Goal: Use online tool/utility: Utilize a website feature to perform a specific function

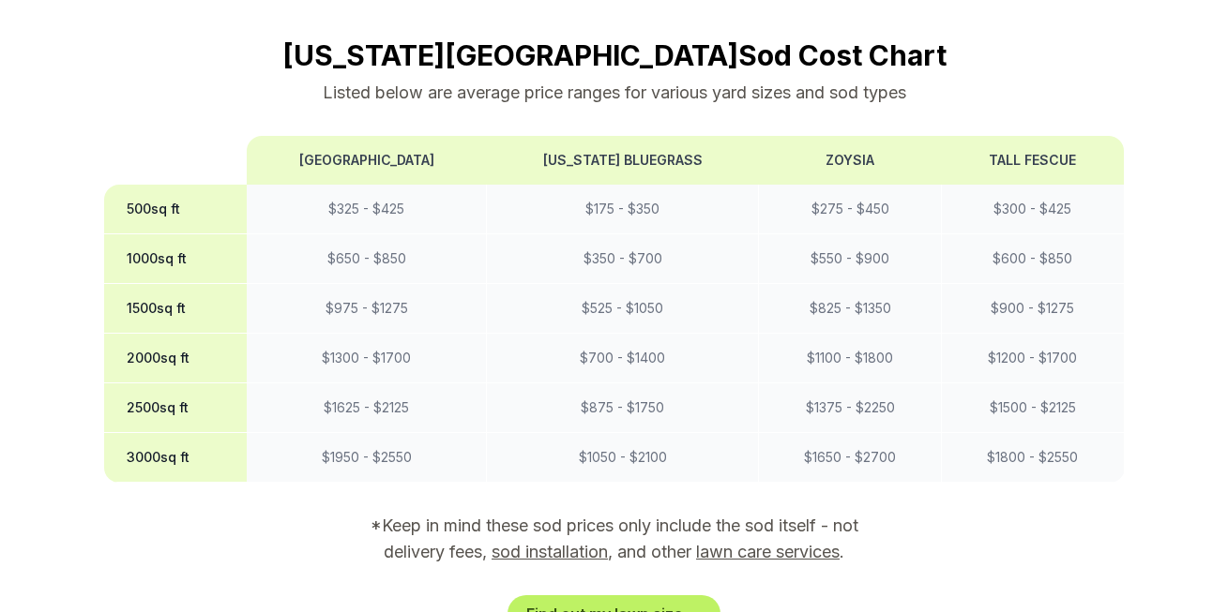
scroll to position [1700, 0]
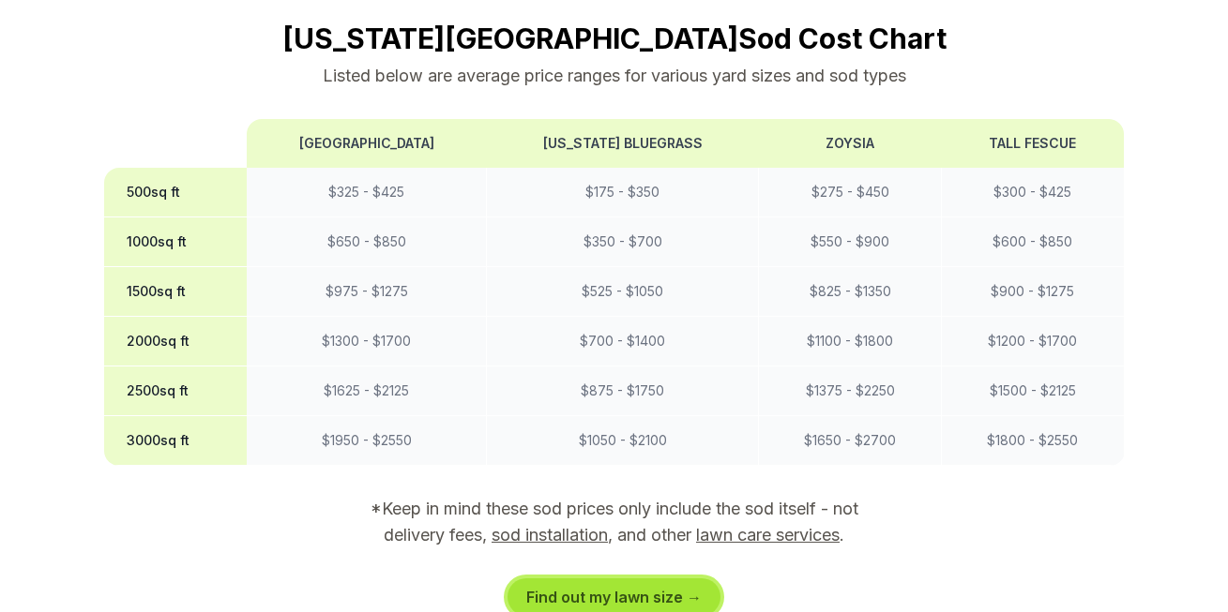
click at [661, 579] on link "Find out my lawn size →" at bounding box center [613, 598] width 213 height 38
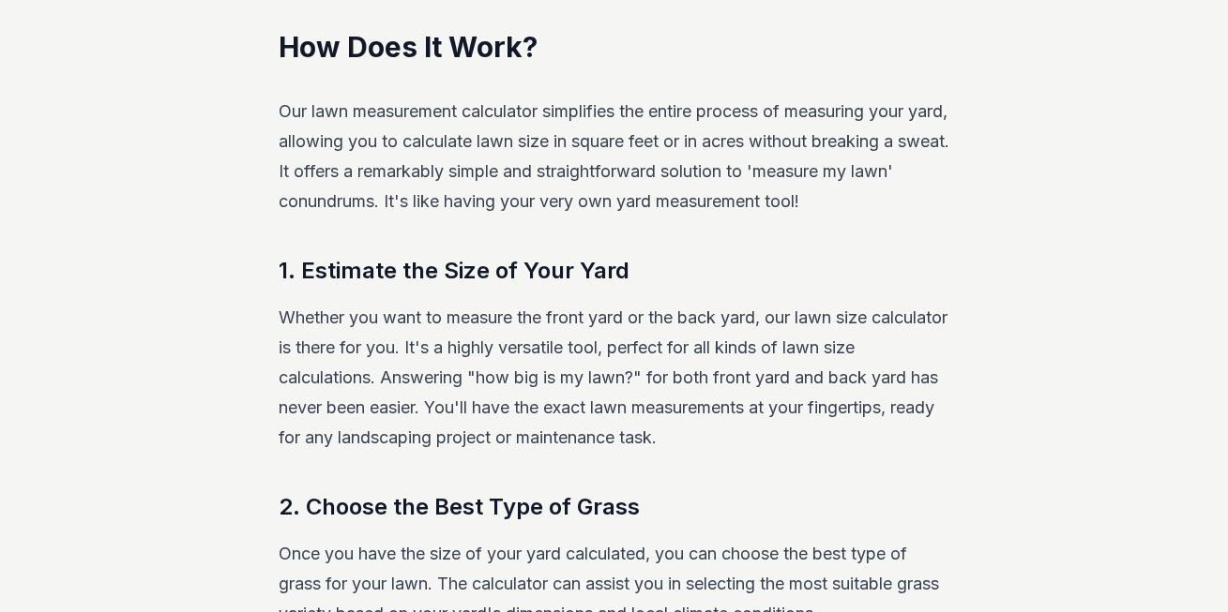
scroll to position [359, 0]
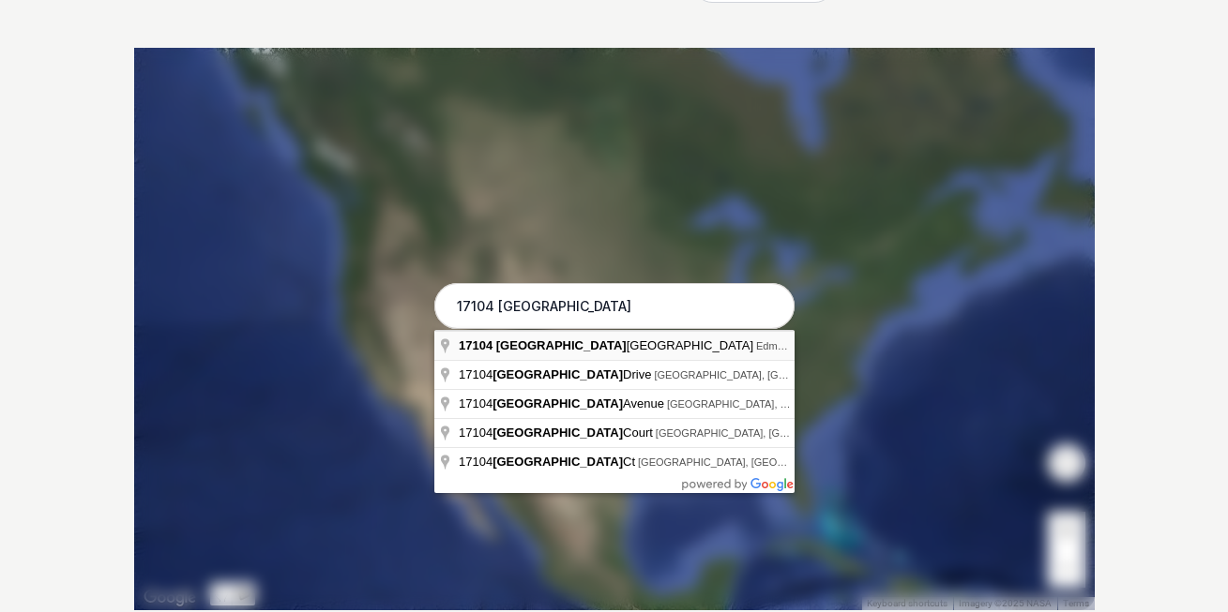
type input "[STREET_ADDRESS]"
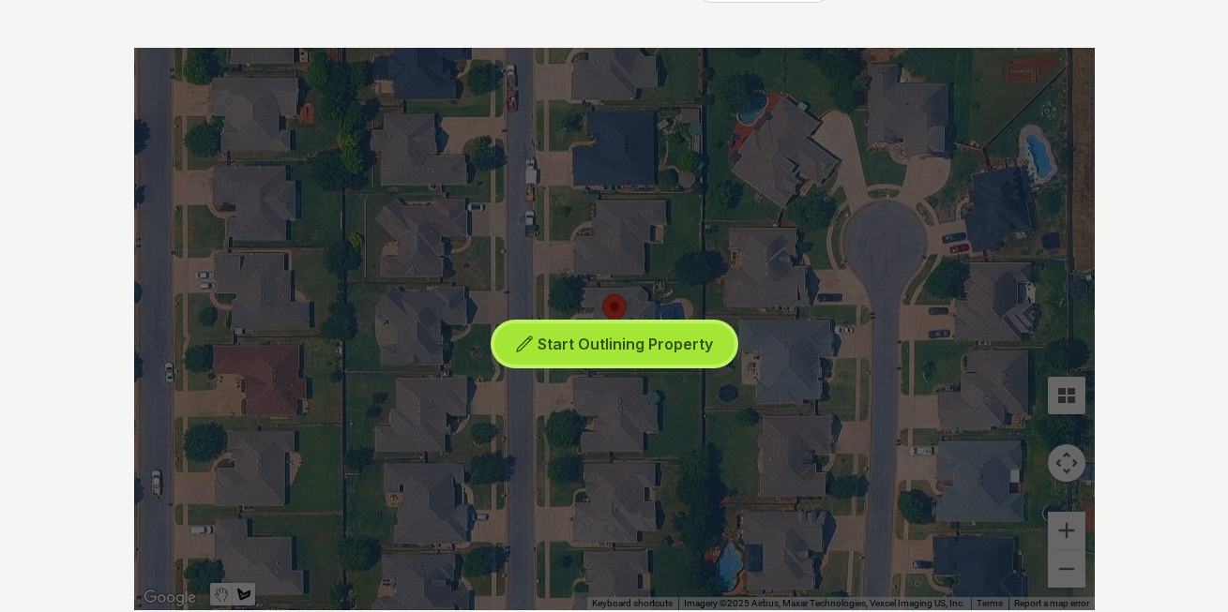
click at [625, 349] on span "Start Outlining Property" at bounding box center [624, 344] width 175 height 19
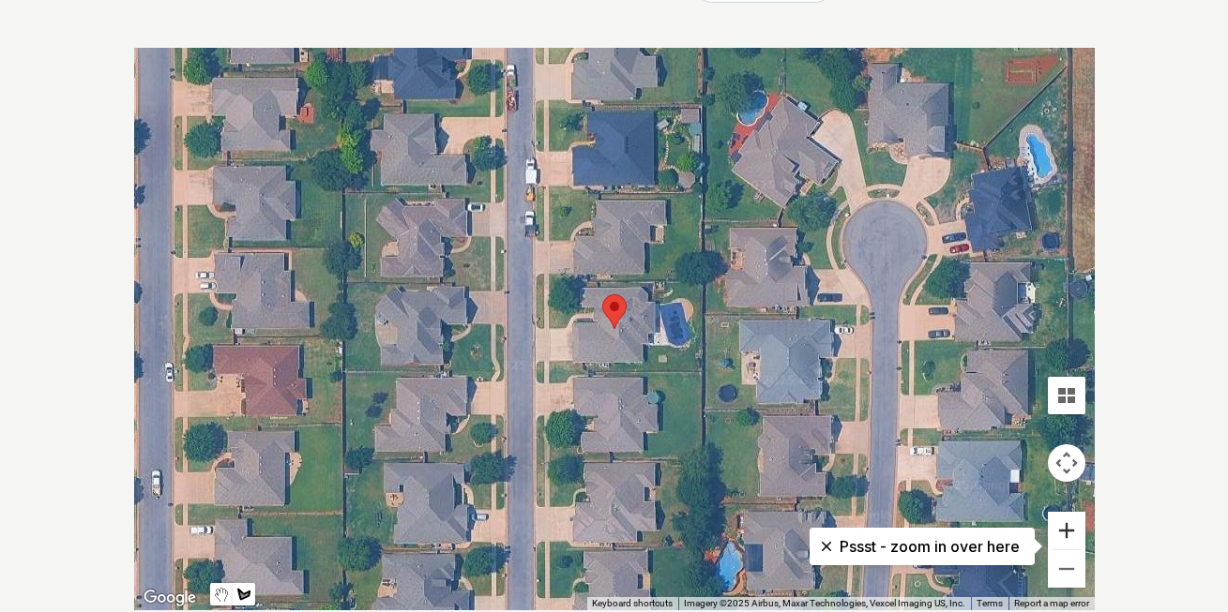
click at [1062, 528] on button "Zoom in" at bounding box center [1067, 531] width 38 height 38
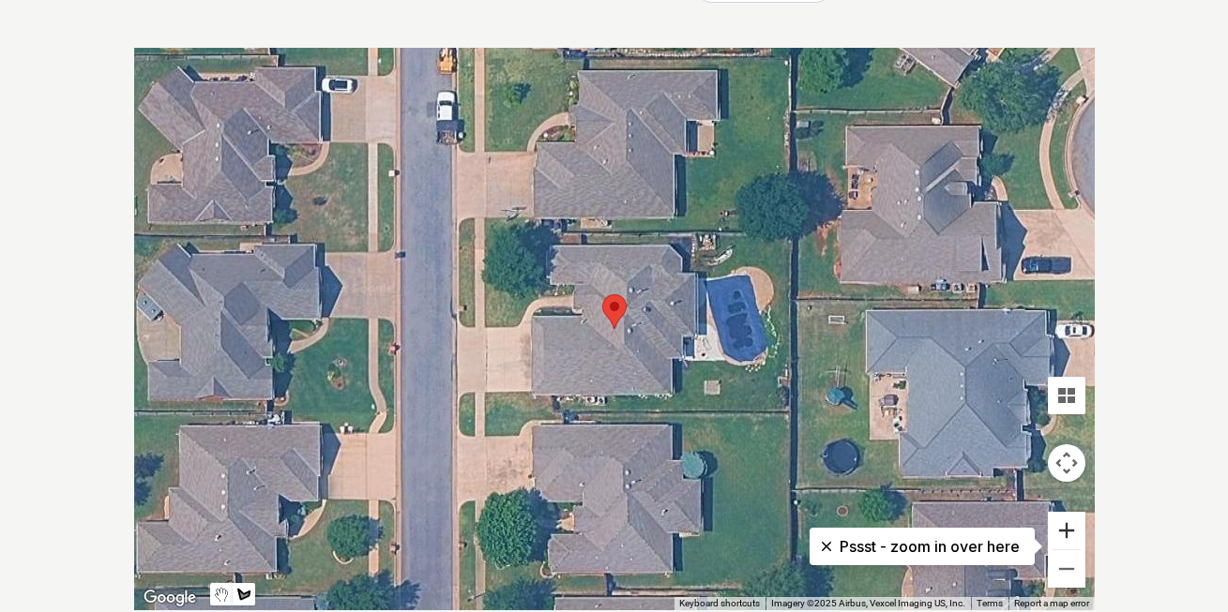
click at [1062, 528] on button "Zoom in" at bounding box center [1067, 531] width 38 height 38
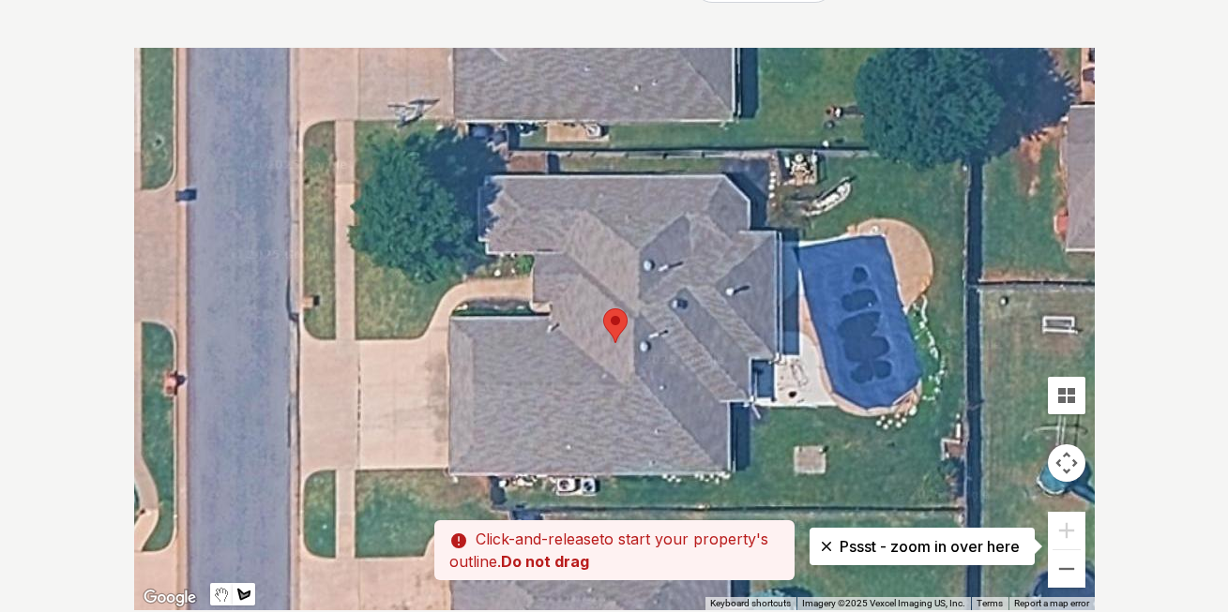
drag, startPoint x: 475, startPoint y: 136, endPoint x: 476, endPoint y: 152, distance: 16.0
click at [476, 152] on div at bounding box center [614, 329] width 960 height 563
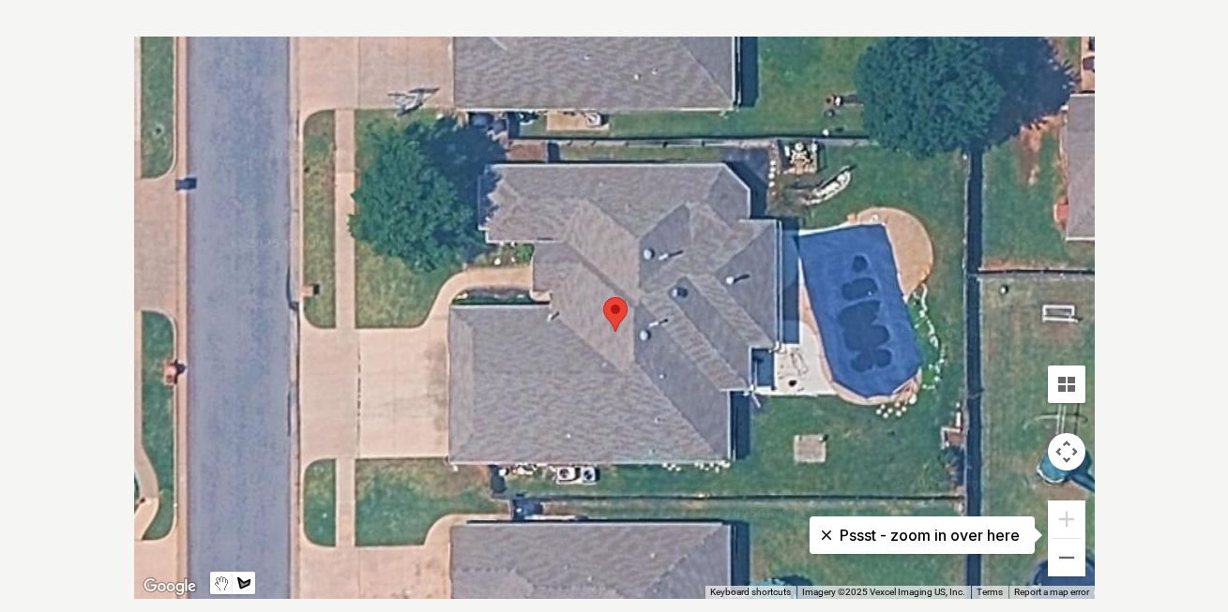
click at [478, 161] on div at bounding box center [614, 318] width 960 height 563
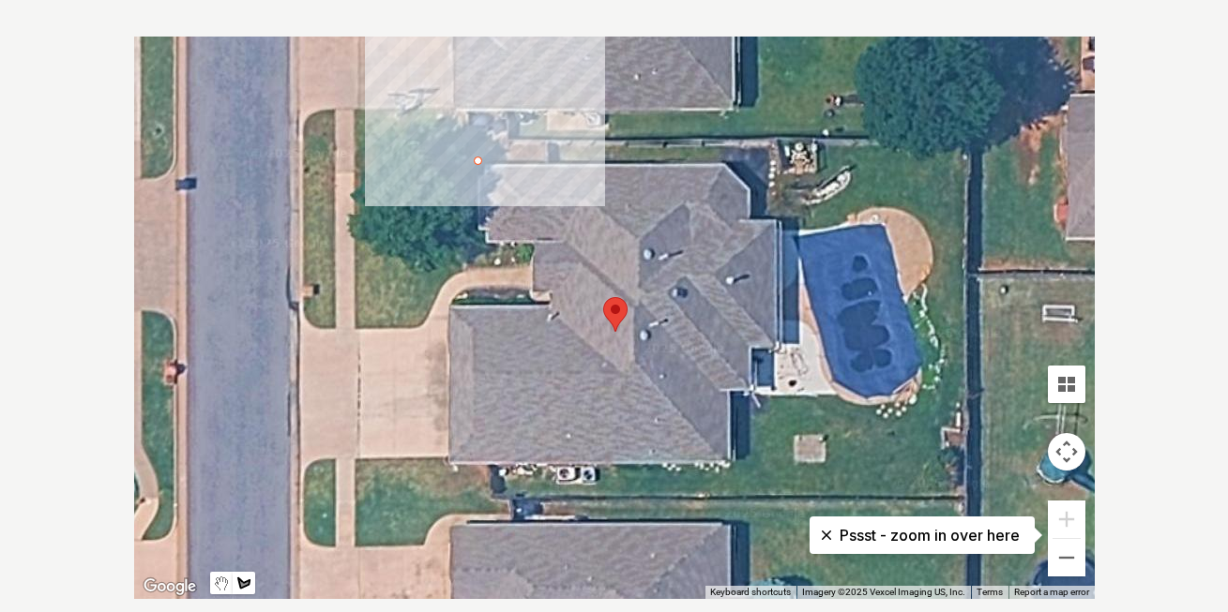
click at [478, 133] on div at bounding box center [614, 318] width 960 height 563
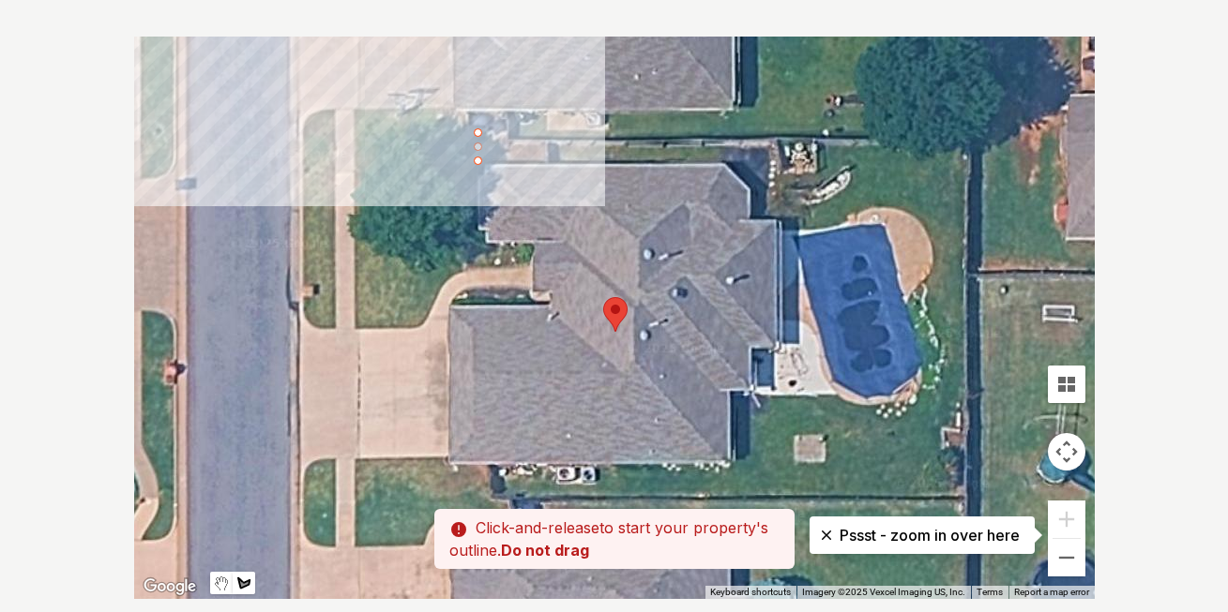
click at [355, 133] on div at bounding box center [614, 318] width 960 height 563
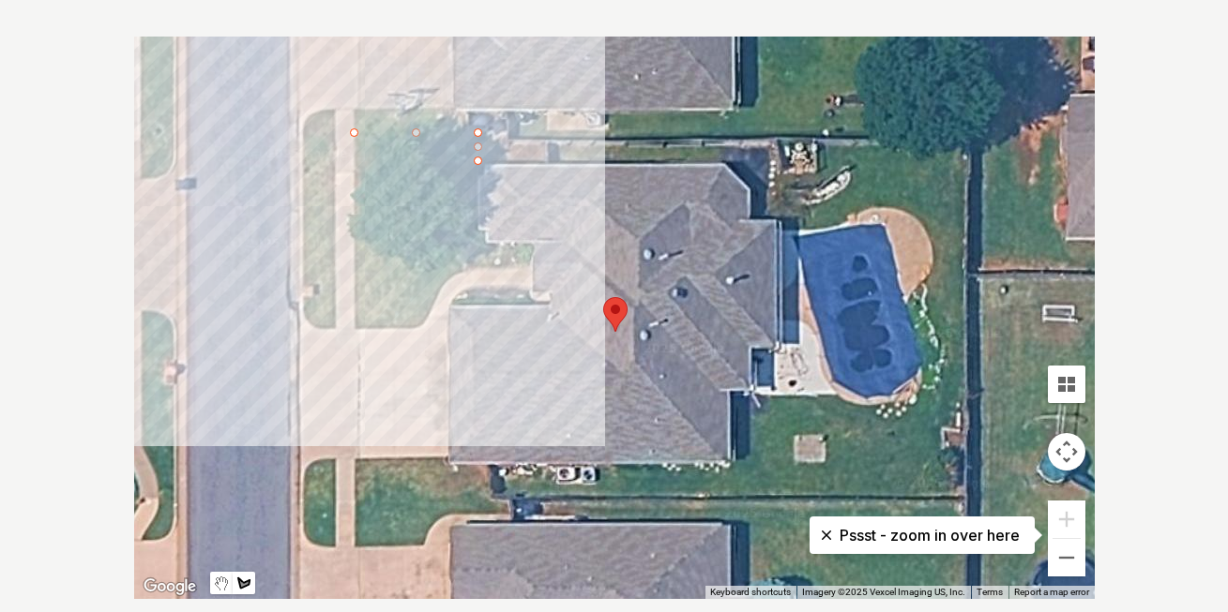
click at [357, 320] on div at bounding box center [614, 318] width 960 height 563
click at [355, 328] on div at bounding box center [614, 318] width 960 height 563
click at [421, 327] on div at bounding box center [614, 318] width 960 height 563
click at [430, 315] on div at bounding box center [614, 318] width 960 height 563
click at [445, 284] on div at bounding box center [614, 318] width 960 height 563
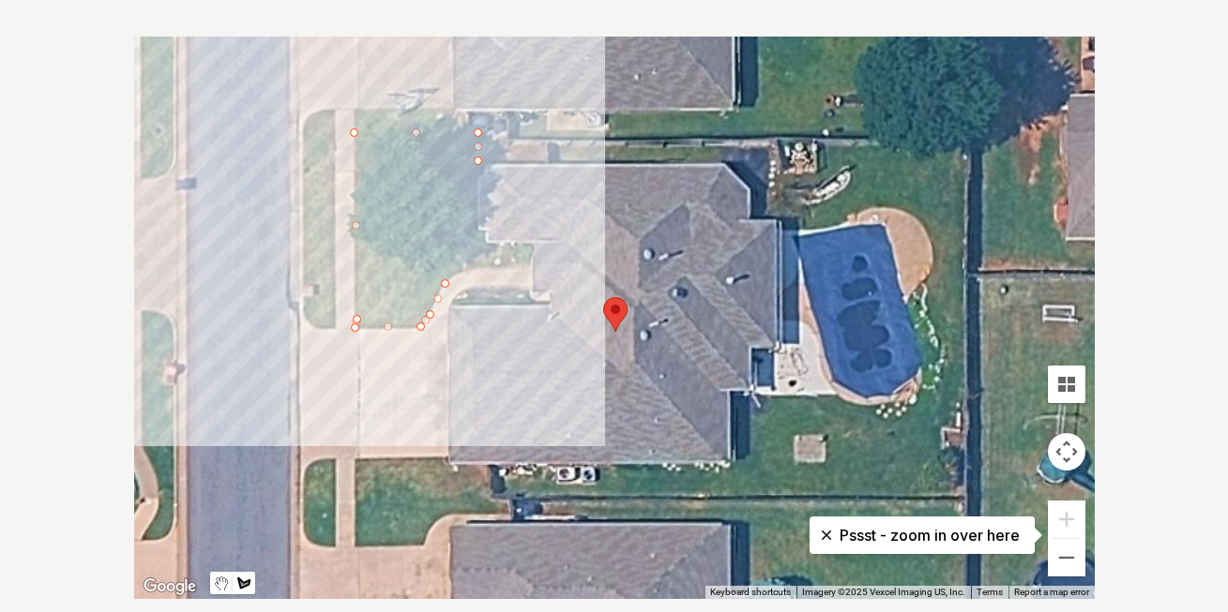
click at [470, 267] on div at bounding box center [614, 318] width 960 height 563
click at [491, 267] on div at bounding box center [614, 318] width 960 height 563
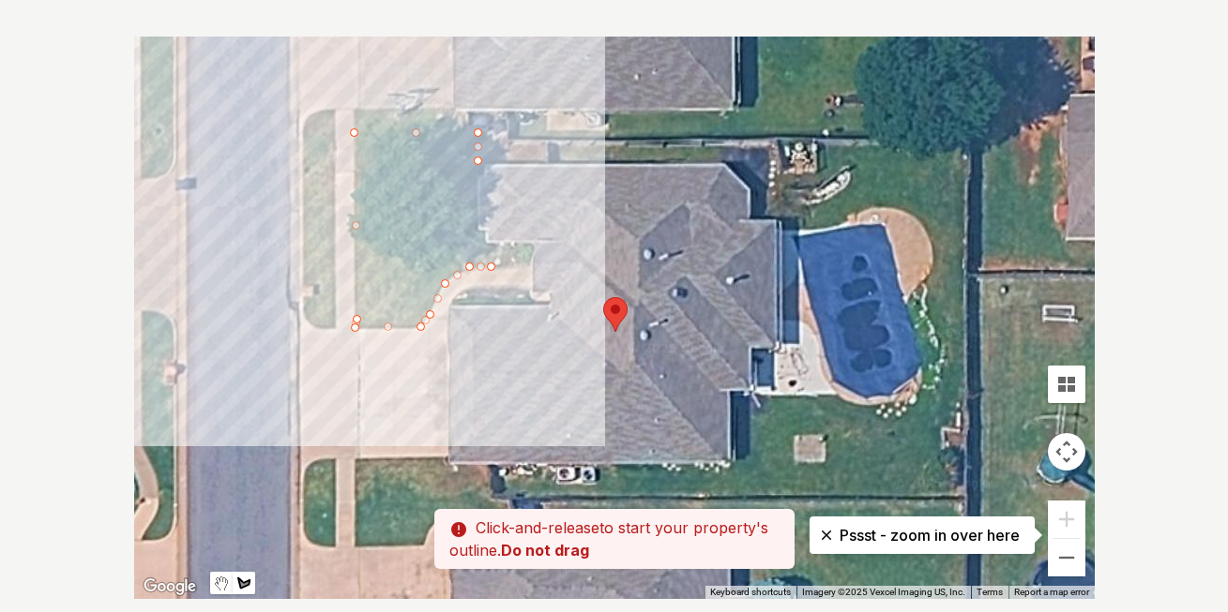
click at [482, 264] on div at bounding box center [614, 318] width 960 height 563
click at [480, 155] on div at bounding box center [614, 318] width 960 height 563
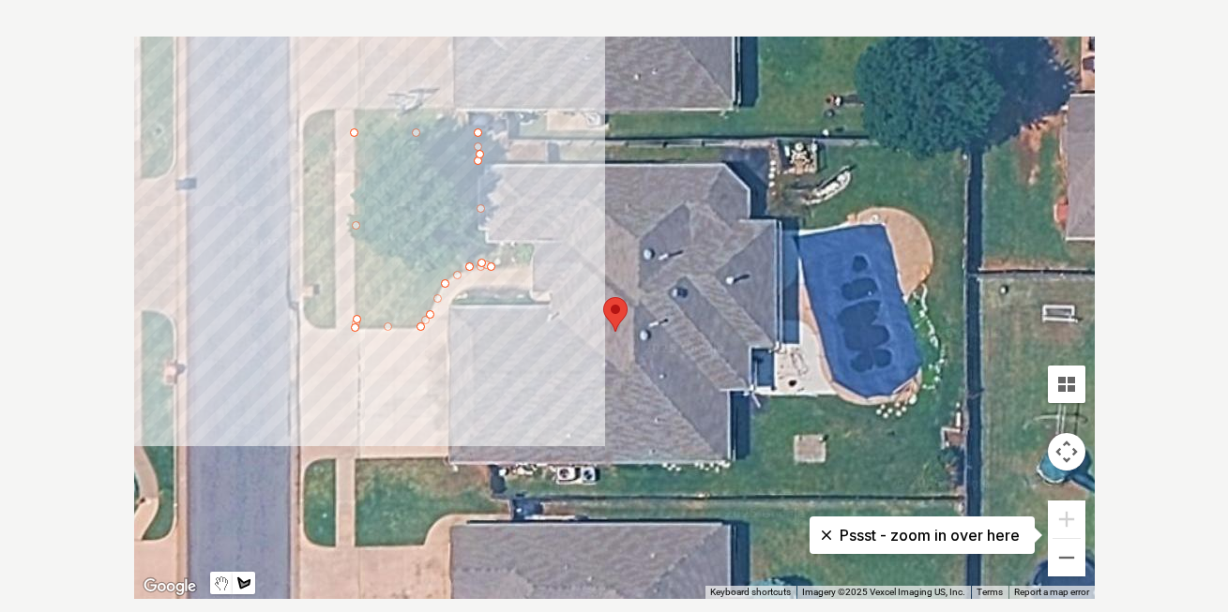
click at [477, 154] on div at bounding box center [614, 318] width 960 height 563
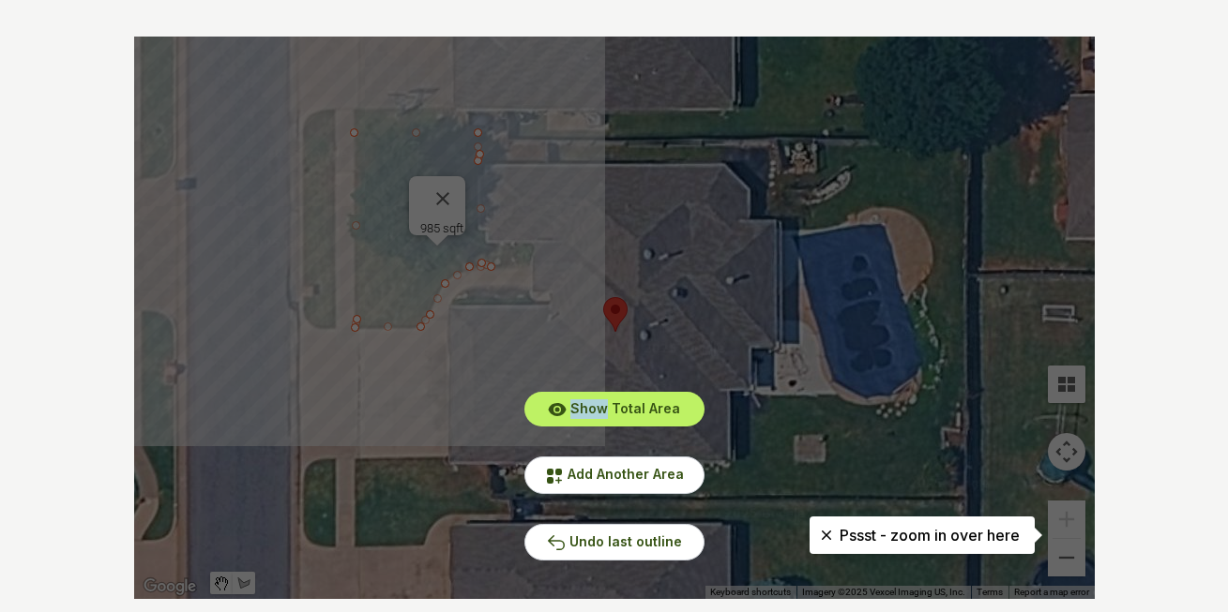
click at [477, 153] on div "Show Total Area Add Another Area Undo last outline" at bounding box center [614, 318] width 960 height 563
click at [646, 472] on span "Add Another Area" at bounding box center [625, 474] width 116 height 16
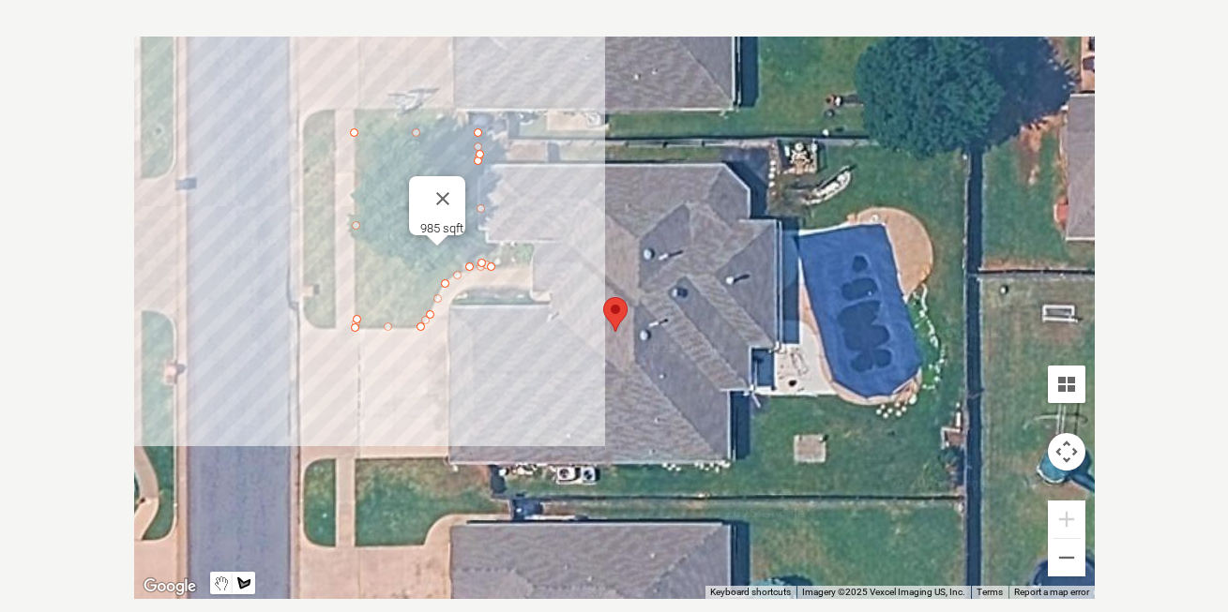
click at [334, 135] on div at bounding box center [614, 318] width 960 height 563
click at [304, 135] on div at bounding box center [614, 318] width 960 height 563
click at [304, 311] on div at bounding box center [614, 318] width 960 height 563
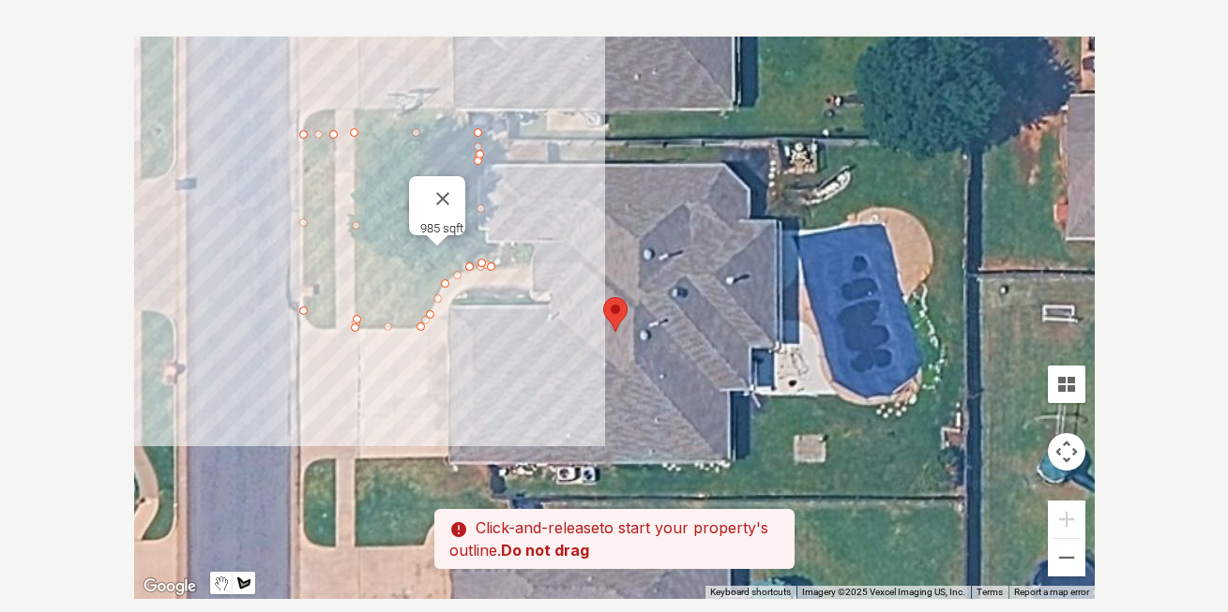
click at [331, 330] on div at bounding box center [614, 318] width 960 height 563
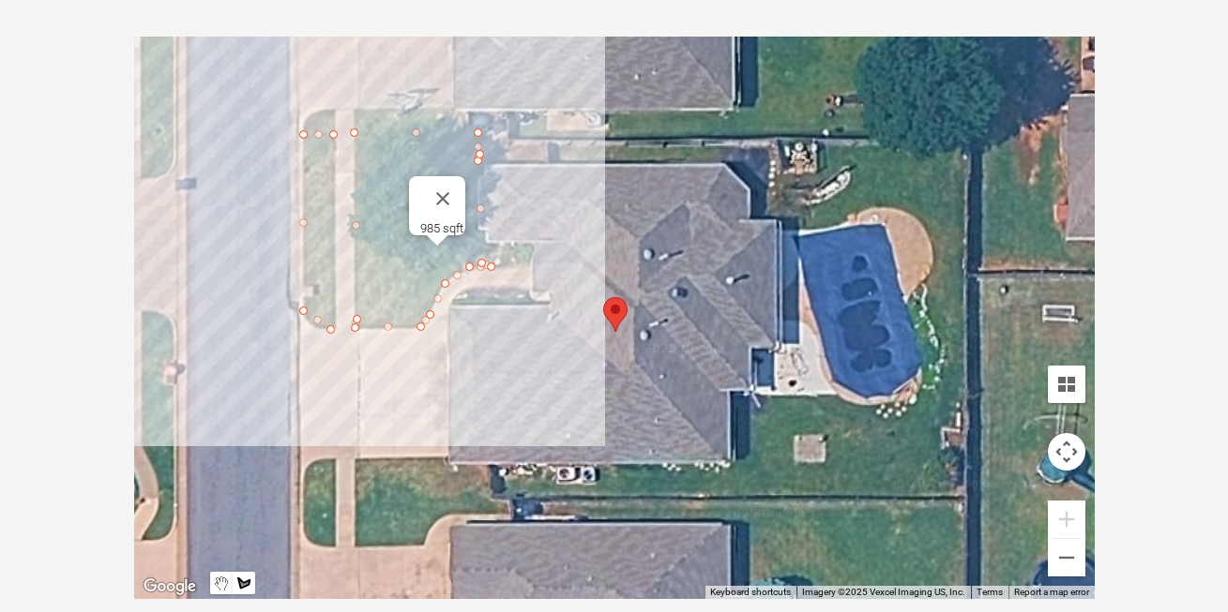
click at [333, 133] on div at bounding box center [614, 318] width 960 height 563
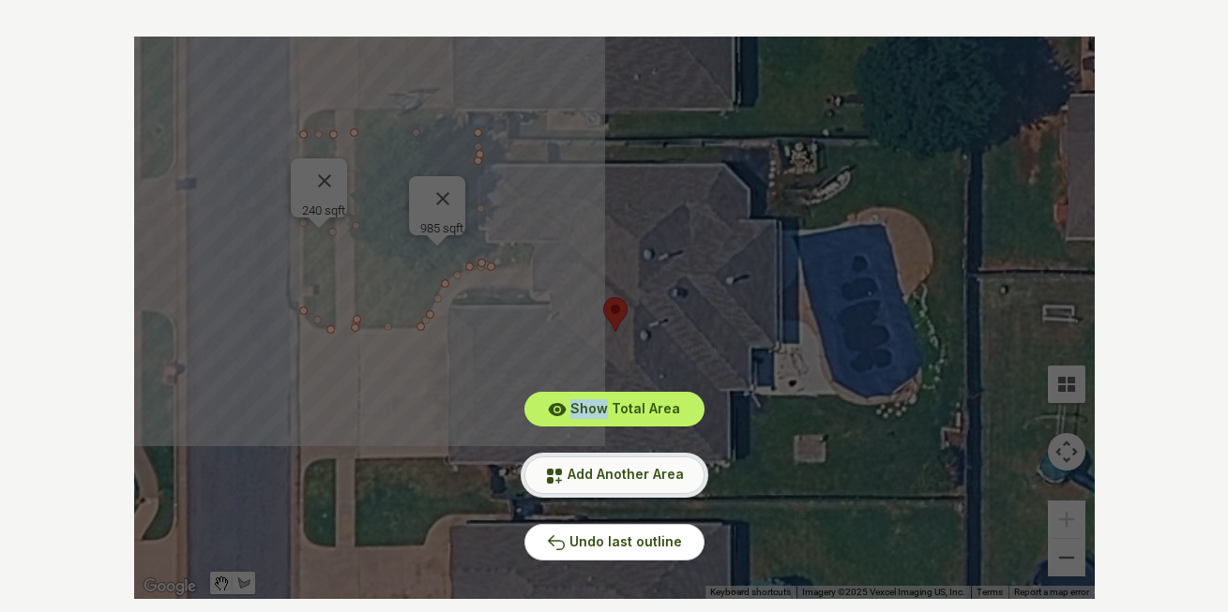
click at [650, 476] on span "Add Another Area" at bounding box center [625, 474] width 116 height 16
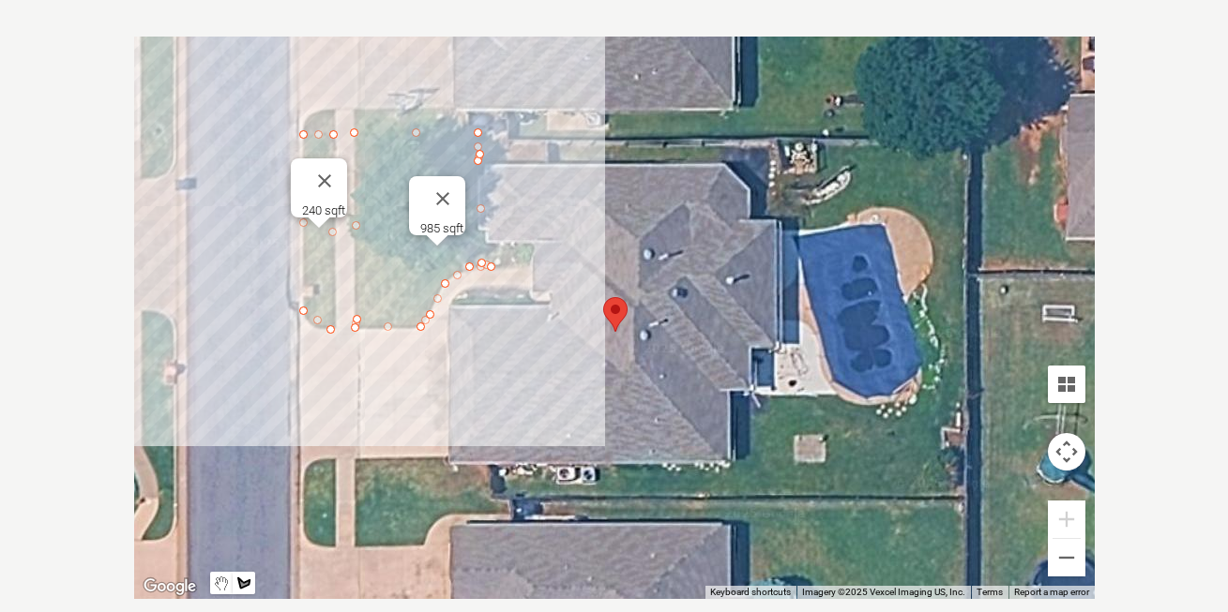
click at [490, 464] on div at bounding box center [614, 318] width 960 height 563
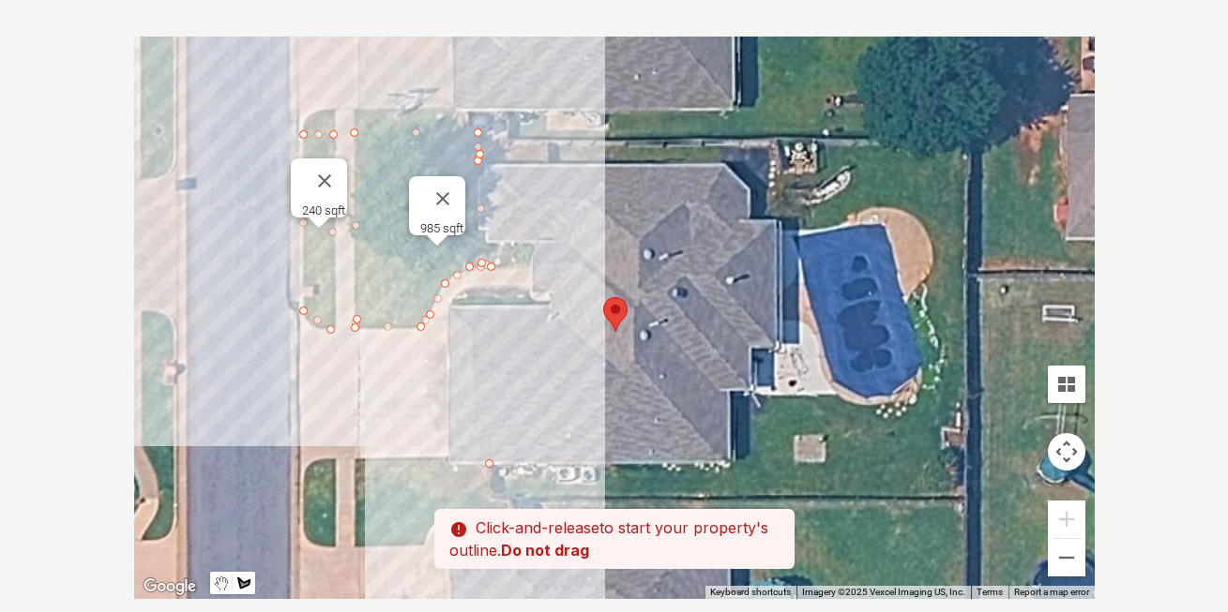
click at [489, 496] on div at bounding box center [614, 318] width 960 height 563
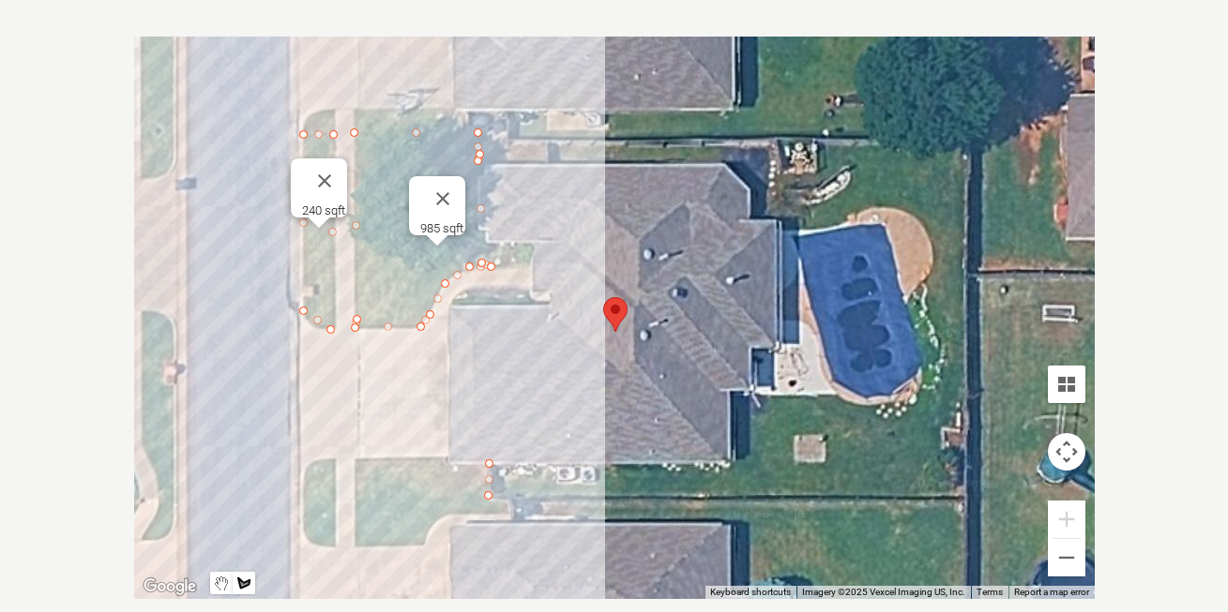
click at [355, 500] on div at bounding box center [614, 318] width 960 height 563
click at [354, 463] on div at bounding box center [614, 318] width 960 height 563
click at [487, 461] on div at bounding box center [614, 318] width 960 height 563
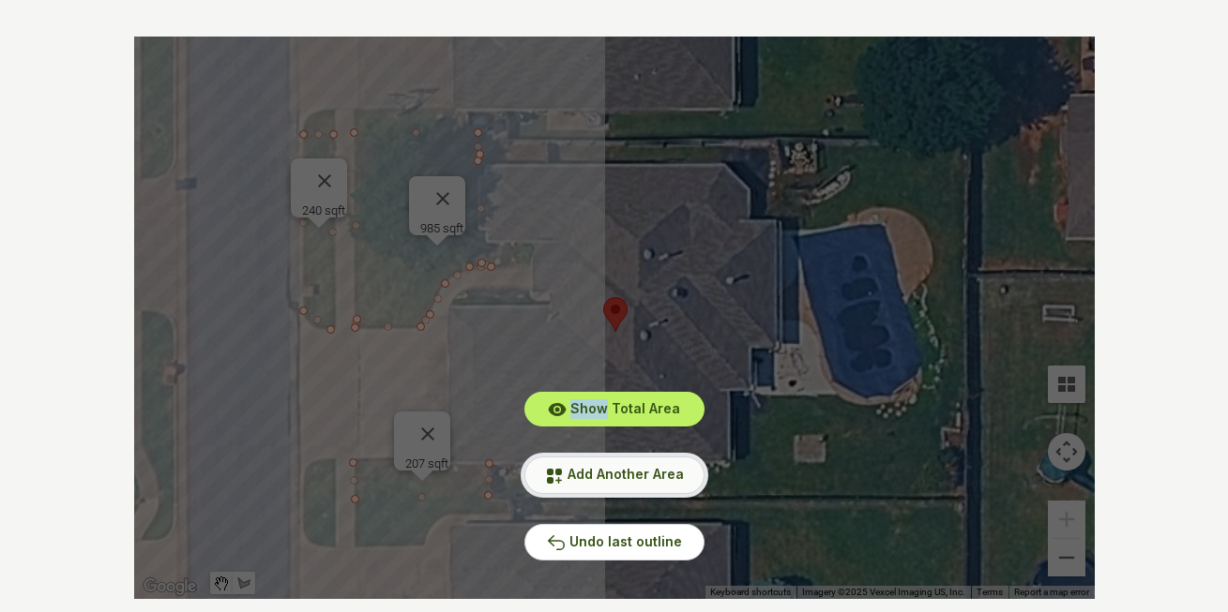
click at [634, 468] on span "Add Another Area" at bounding box center [625, 474] width 116 height 16
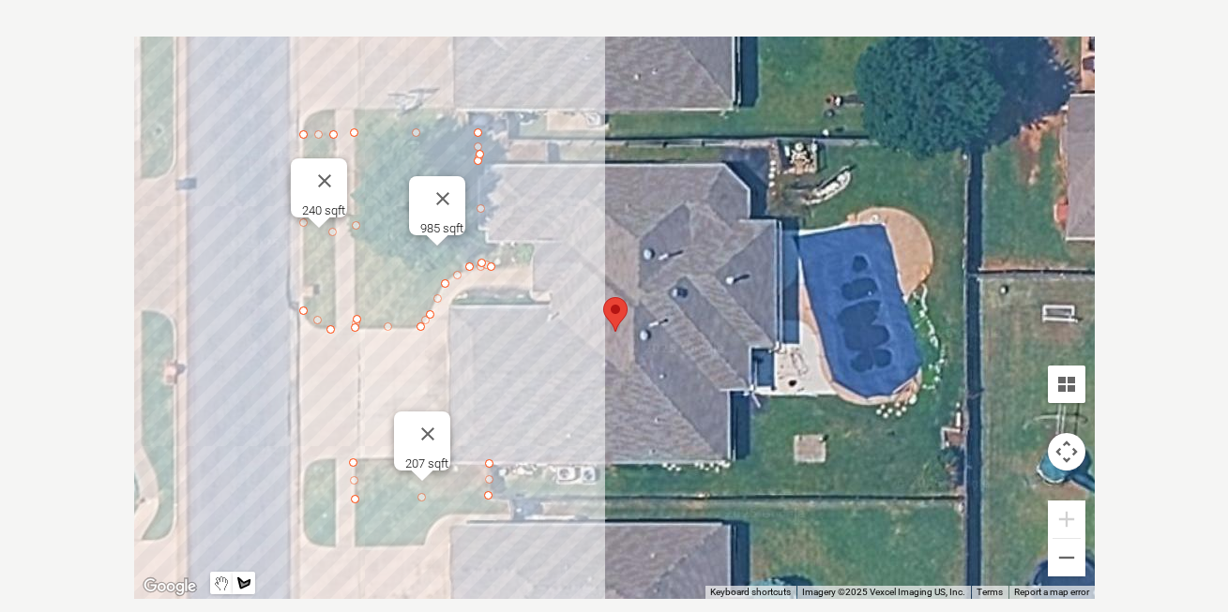
drag, startPoint x: 333, startPoint y: 499, endPoint x: 311, endPoint y: 496, distance: 21.8
click at [332, 499] on div at bounding box center [614, 318] width 960 height 563
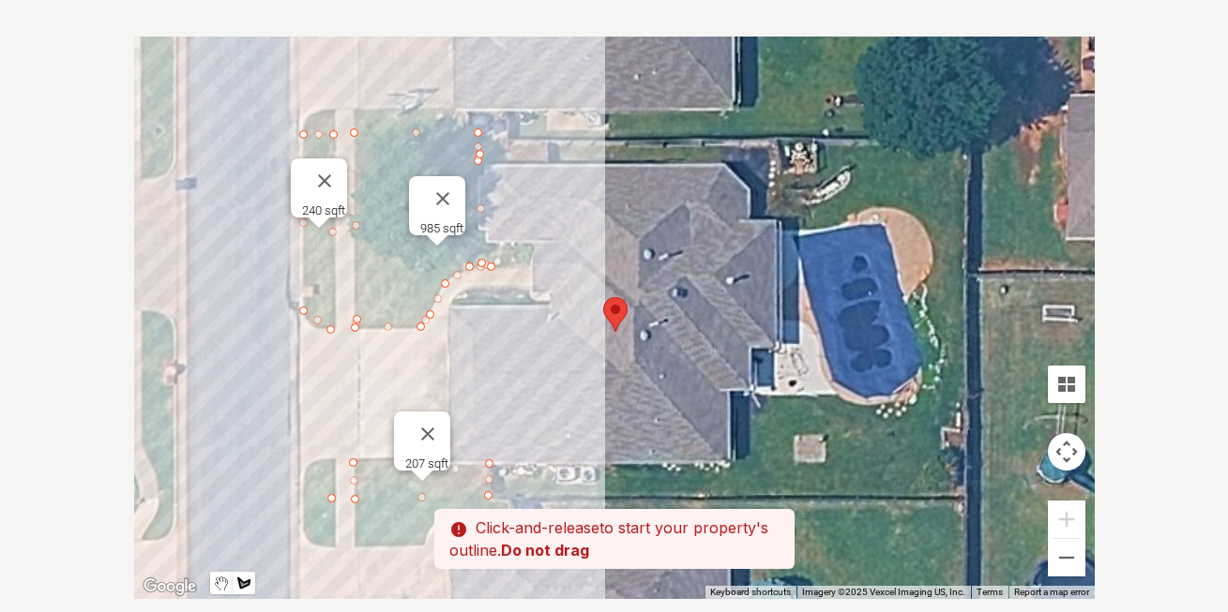
click at [301, 497] on div at bounding box center [614, 318] width 960 height 563
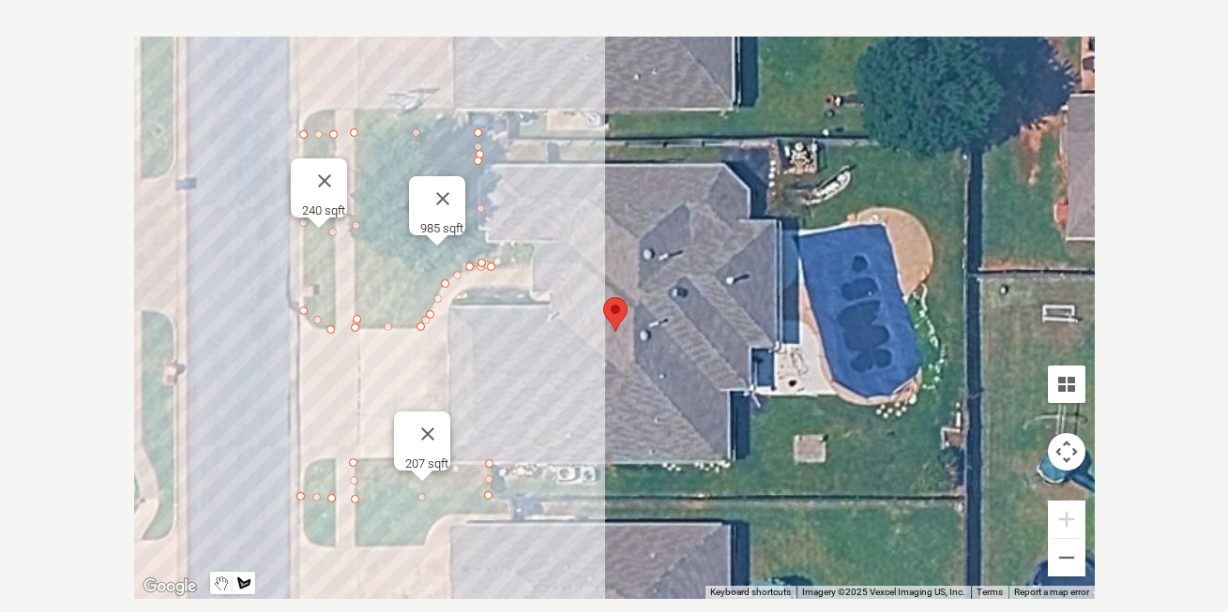
click at [307, 462] on div at bounding box center [614, 318] width 960 height 563
click at [329, 461] on div at bounding box center [614, 318] width 960 height 563
click at [331, 461] on div at bounding box center [614, 318] width 960 height 563
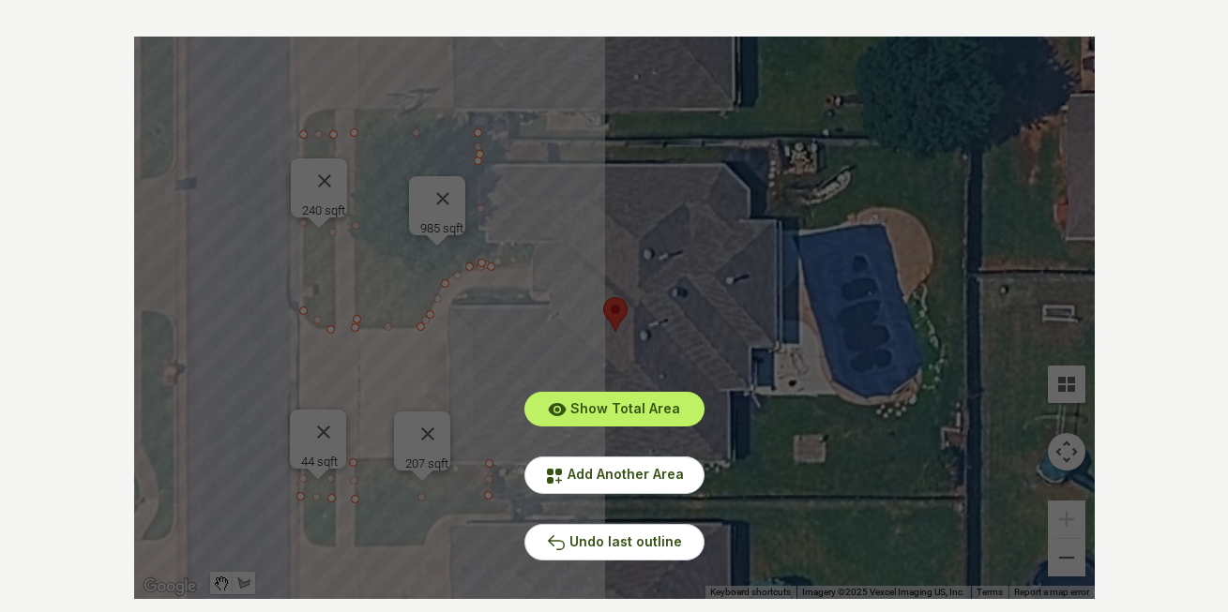
click at [334, 498] on div "Show Total Area Add Another Area Undo last outline" at bounding box center [614, 318] width 960 height 563
click at [648, 411] on span "Show Total Area" at bounding box center [625, 408] width 110 height 16
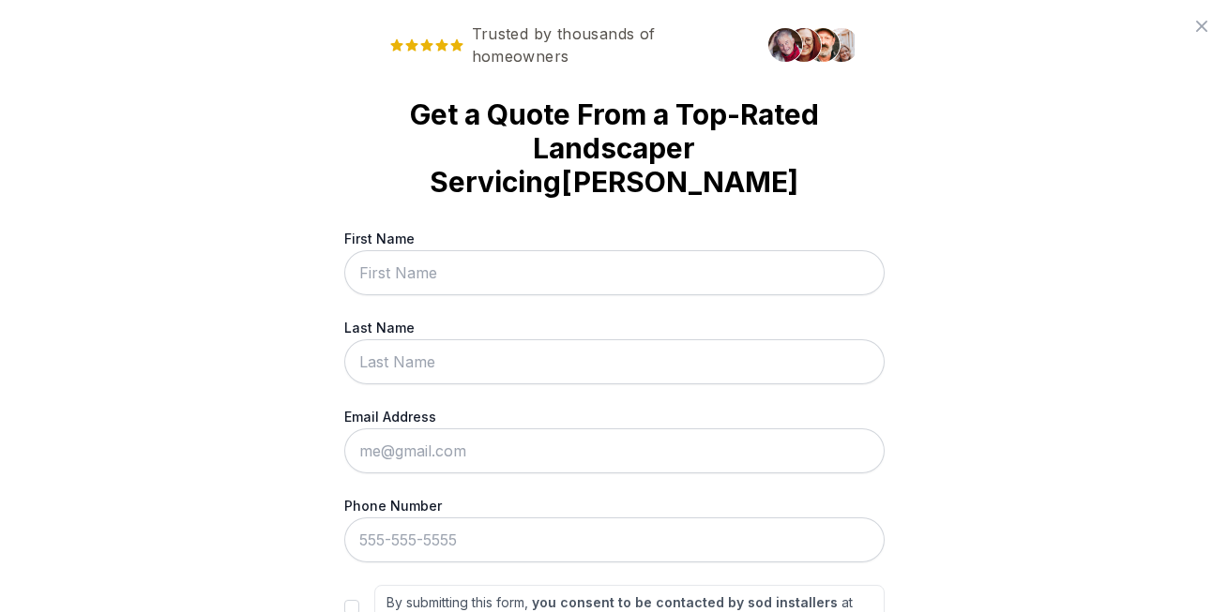
scroll to position [123, 0]
